Goal: Task Accomplishment & Management: Manage account settings

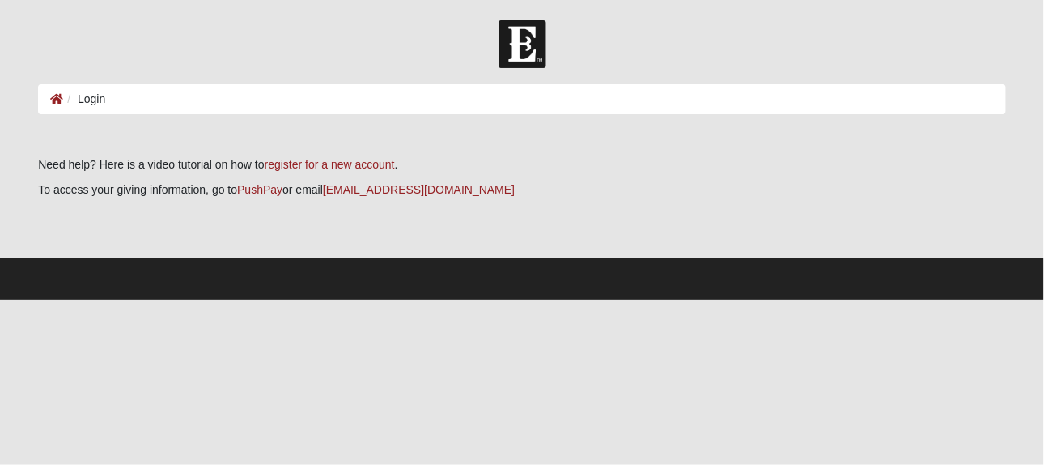
click at [80, 100] on li "Login" at bounding box center [84, 99] width 42 height 17
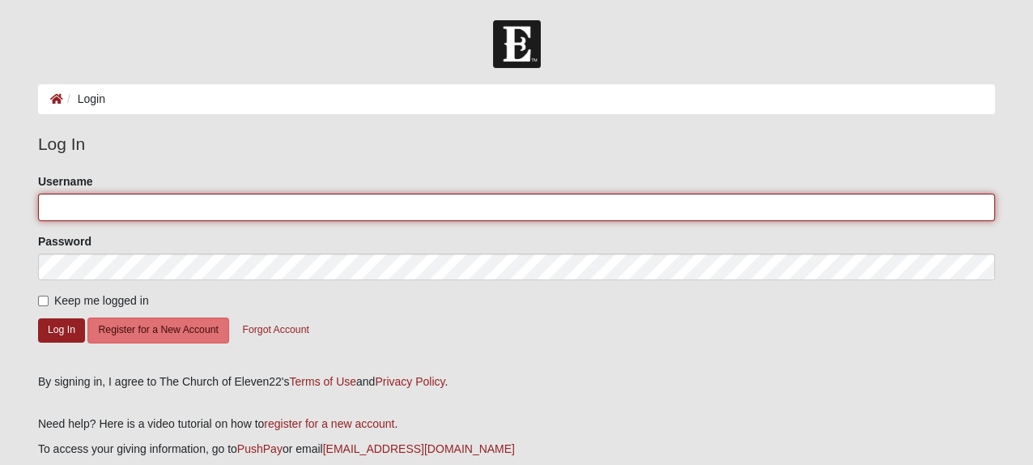
click at [68, 210] on input "Username" at bounding box center [516, 207] width 957 height 28
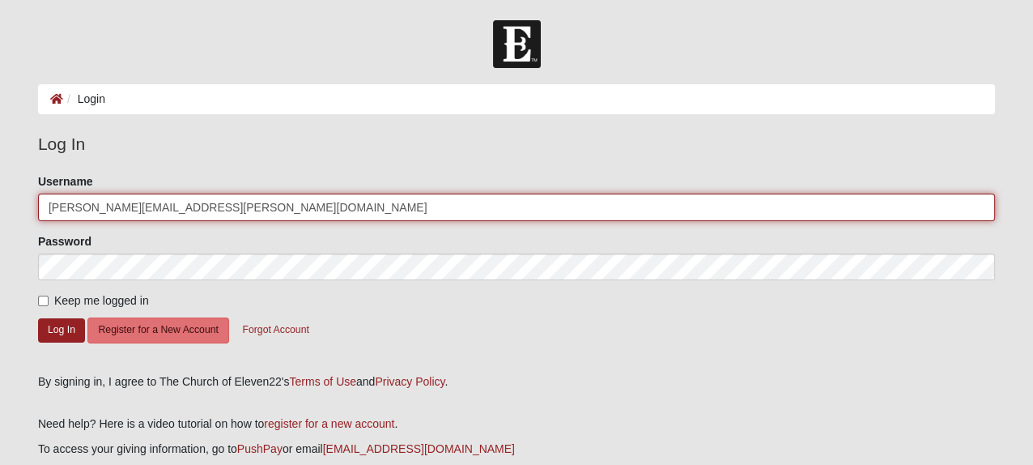
type input "[PERSON_NAME][EMAIL_ADDRESS][PERSON_NAME][DOMAIN_NAME]"
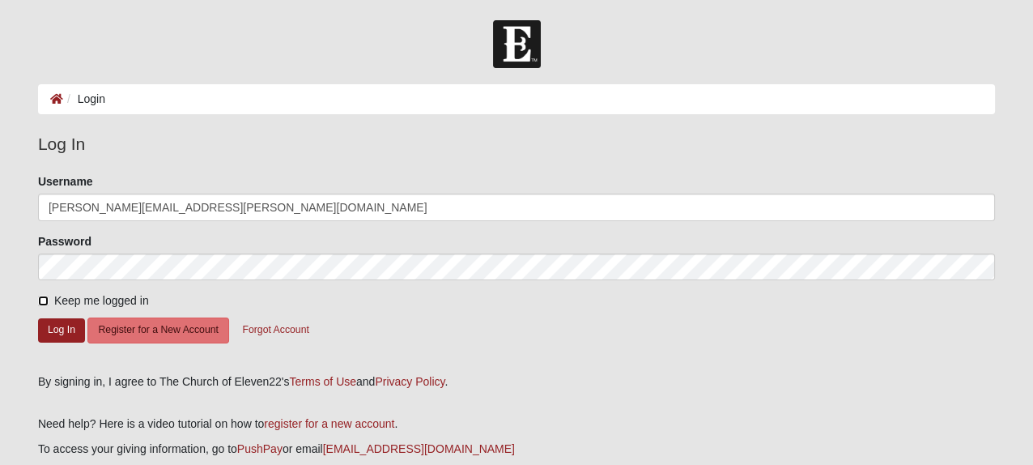
click at [41, 300] on input "Keep me logged in" at bounding box center [43, 300] width 11 height 11
checkbox input "true"
click at [62, 334] on button "Log In" at bounding box center [61, 329] width 47 height 23
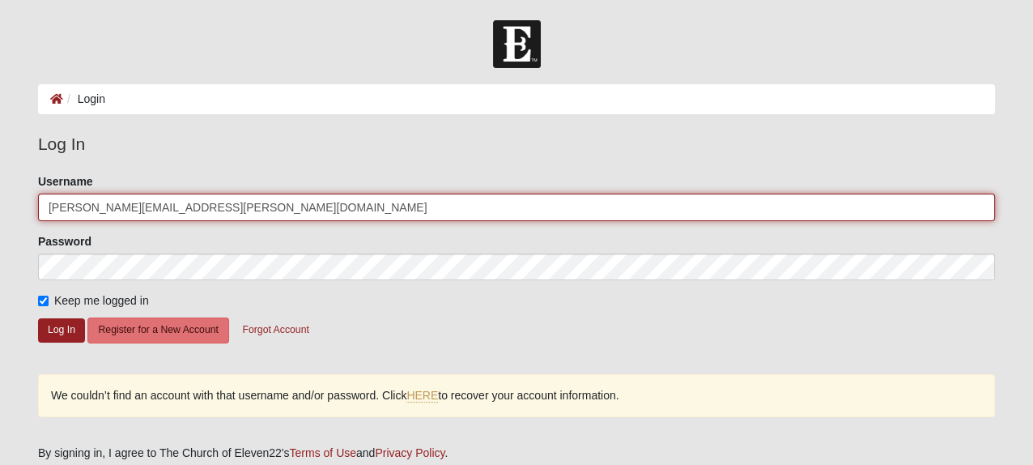
drag, startPoint x: 252, startPoint y: 206, endPoint x: 19, endPoint y: 204, distance: 233.1
click at [19, 204] on form "Log In Login Login Error Log In Please correct the following: Username [PERSON_…" at bounding box center [516, 325] width 1033 height 610
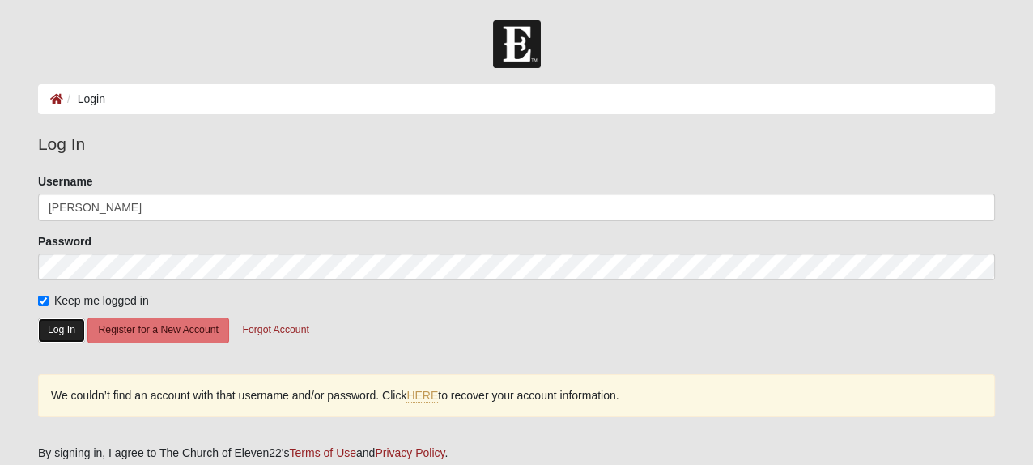
click at [60, 334] on button "Log In" at bounding box center [61, 329] width 47 height 23
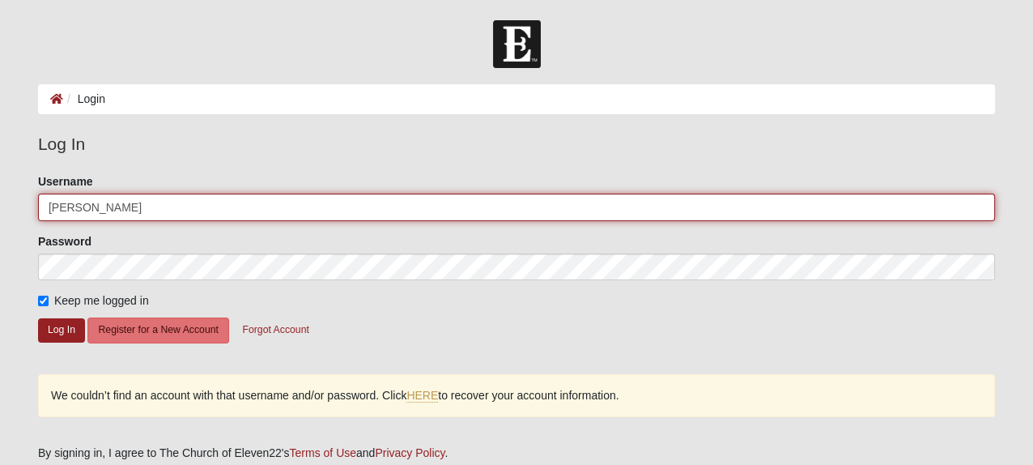
click at [84, 207] on input "[PERSON_NAME]" at bounding box center [516, 207] width 957 height 28
type input "[PERSON_NAME][EMAIL_ADDRESS][PERSON_NAME][DOMAIN_NAME]"
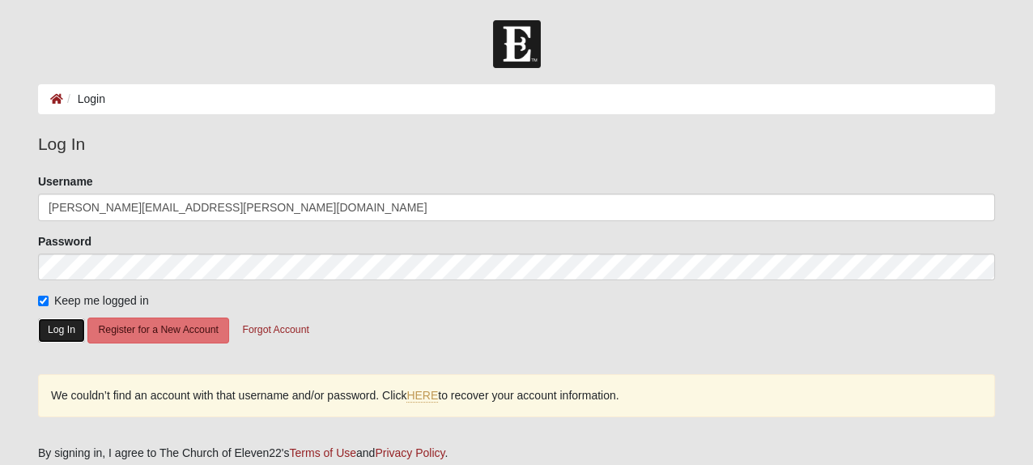
click at [63, 332] on button "Log In" at bounding box center [61, 329] width 47 height 23
click at [52, 329] on button "Log In" at bounding box center [61, 329] width 47 height 23
click at [278, 331] on button "Forgot Account" at bounding box center [275, 329] width 87 height 25
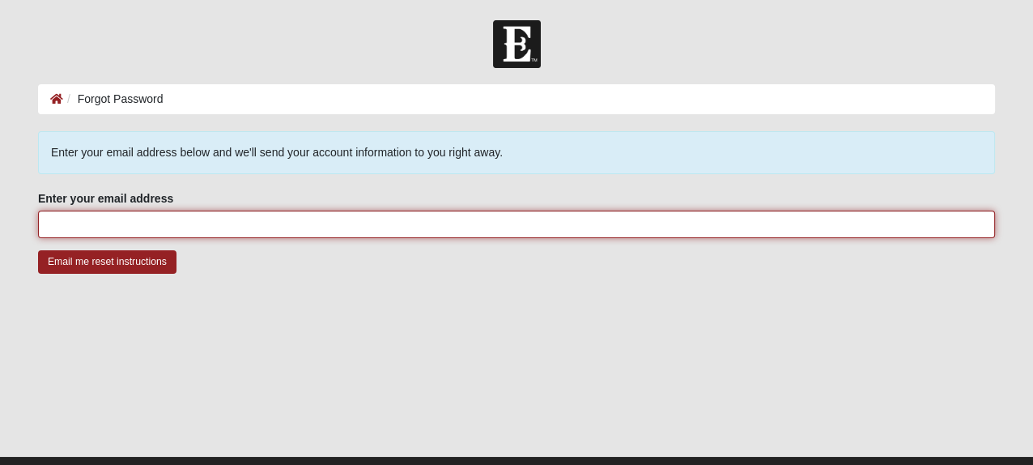
click at [96, 227] on input "Enter your email address" at bounding box center [516, 224] width 957 height 28
type input "Donald.Brooker@FDC.MyFlorida.com"
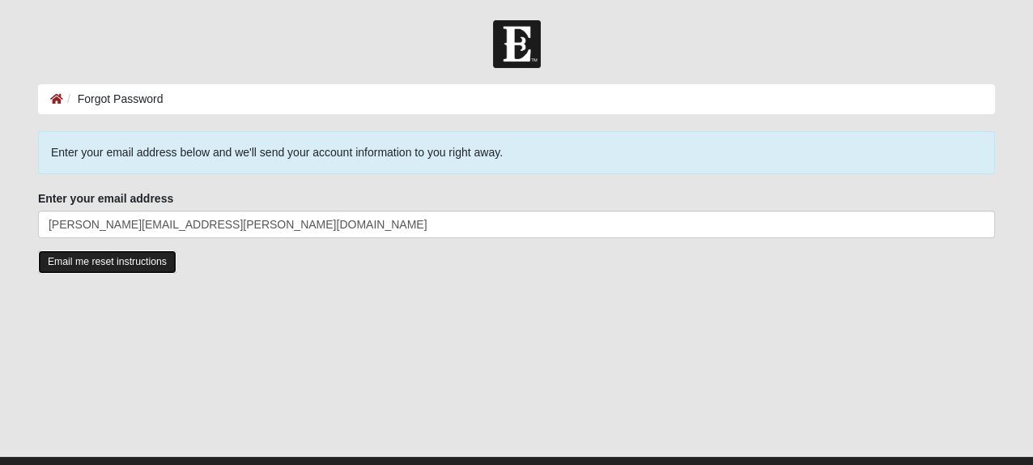
click at [115, 263] on input "Email me reset instructions" at bounding box center [107, 261] width 138 height 23
